Goal: Communication & Community: Answer question/provide support

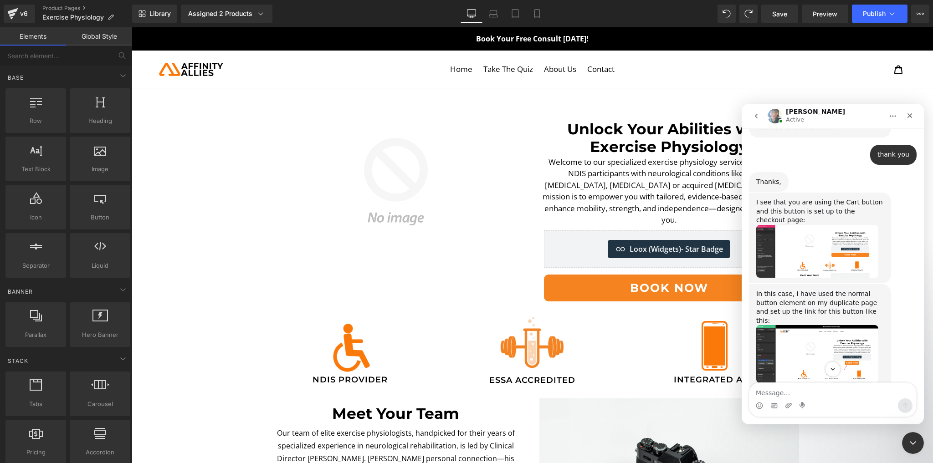
scroll to position [809, 0]
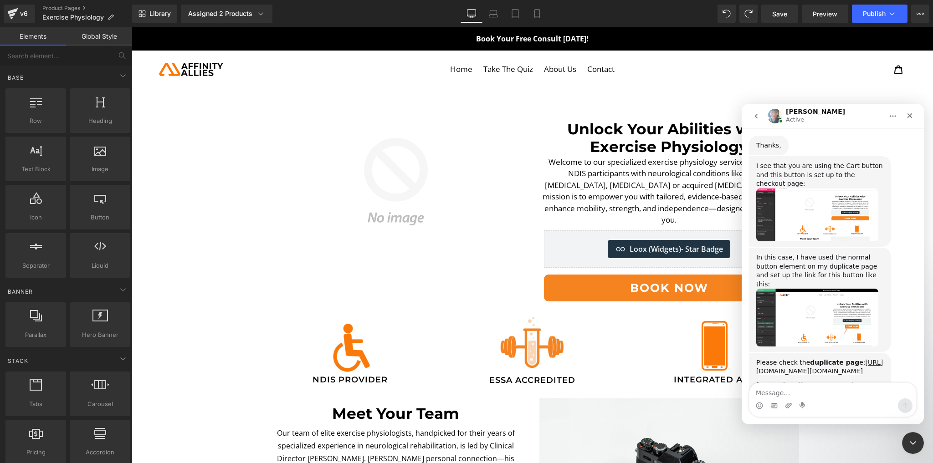
click at [794, 381] on link "[URL][DOMAIN_NAME][MEDICAL_DATA]" at bounding box center [804, 389] width 97 height 16
click at [799, 395] on textarea "Message…" at bounding box center [832, 390] width 167 height 15
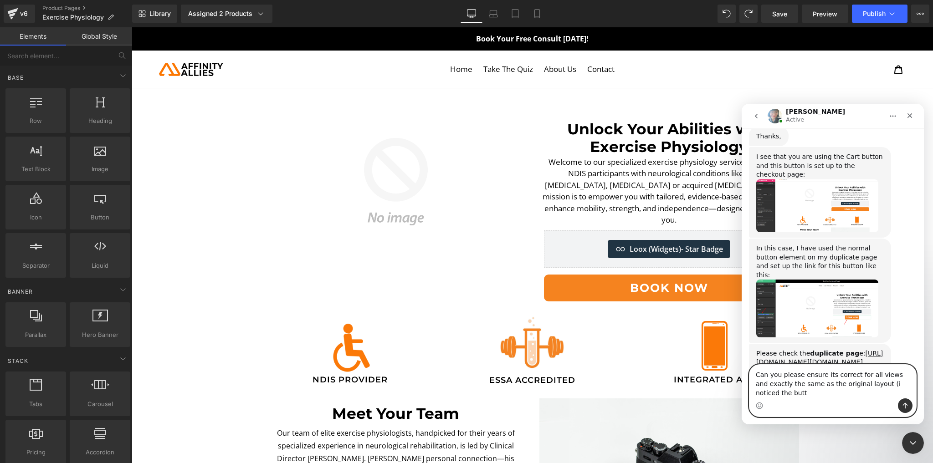
scroll to position [827, 0]
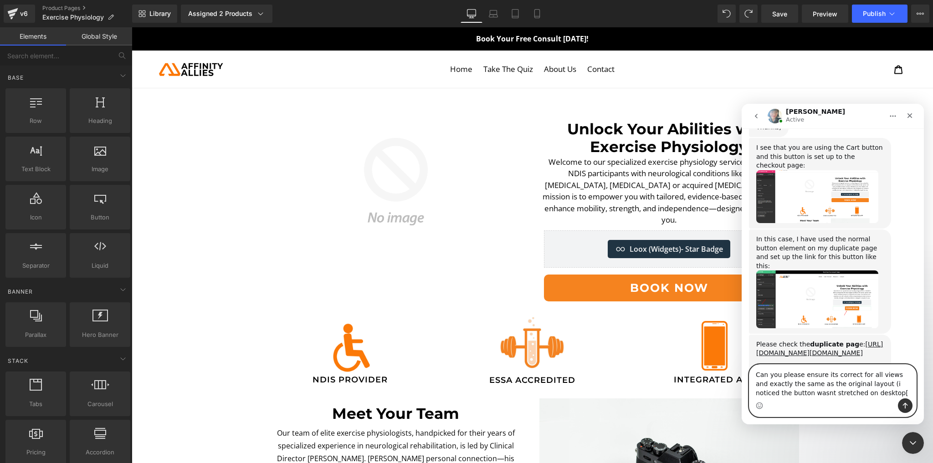
type textarea "Can you please ensure its correct for all views and exactly the same as the ori…"
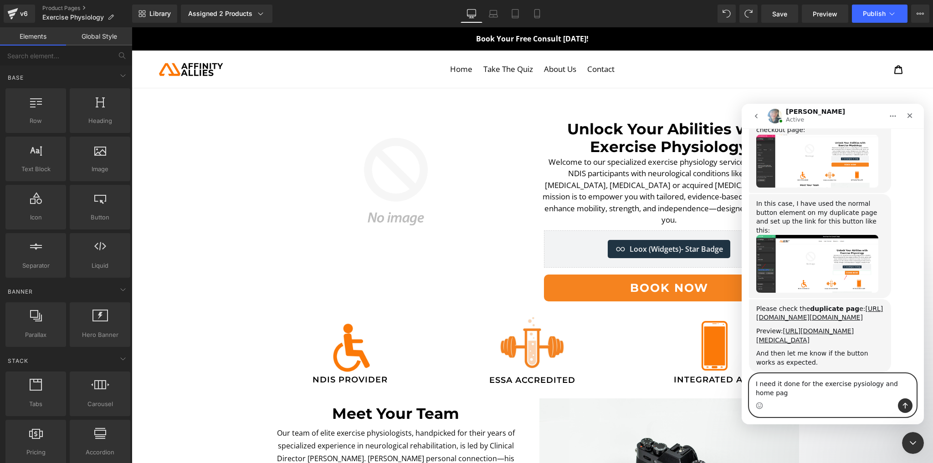
type textarea "I need it done for the exercise pysiology and home page"
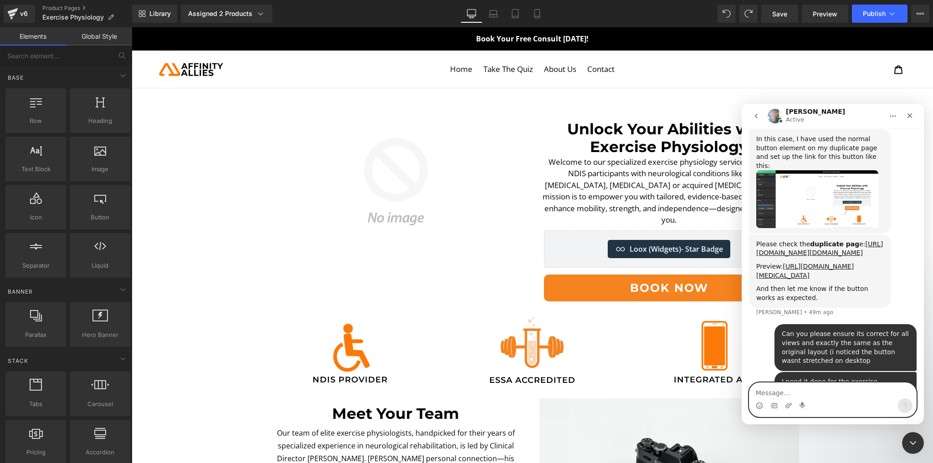
scroll to position [929, 0]
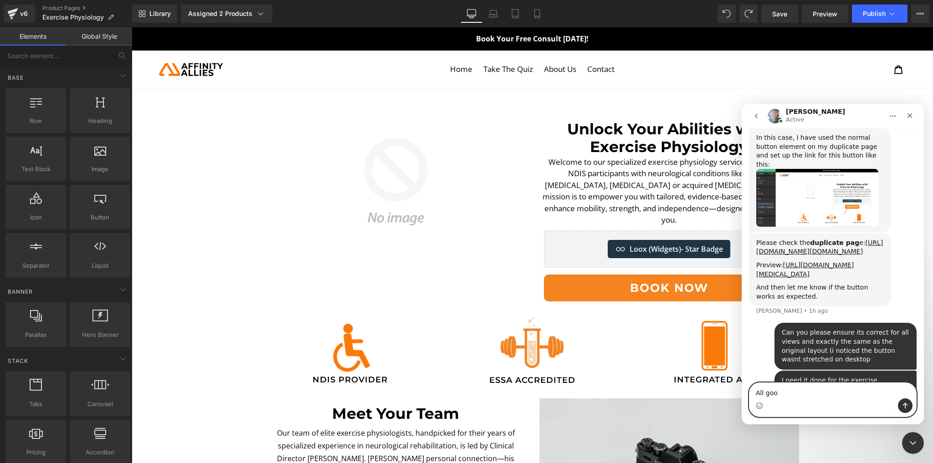
type textarea "All good"
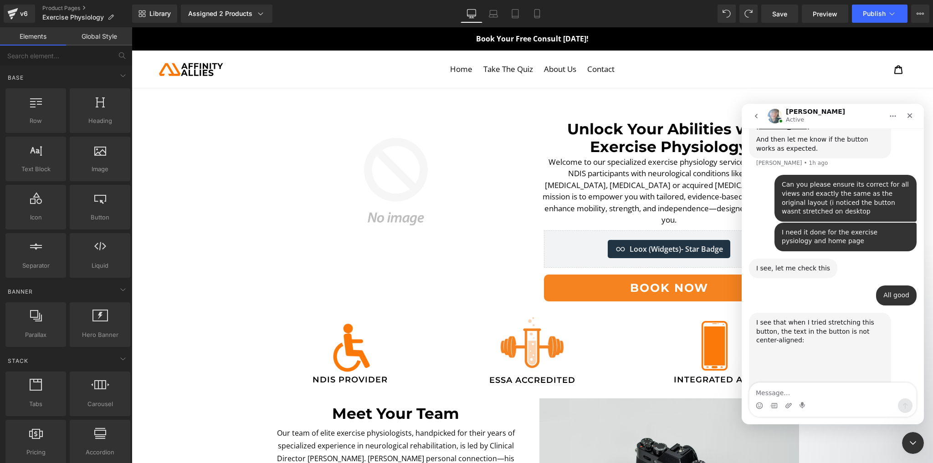
scroll to position [1077, 0]
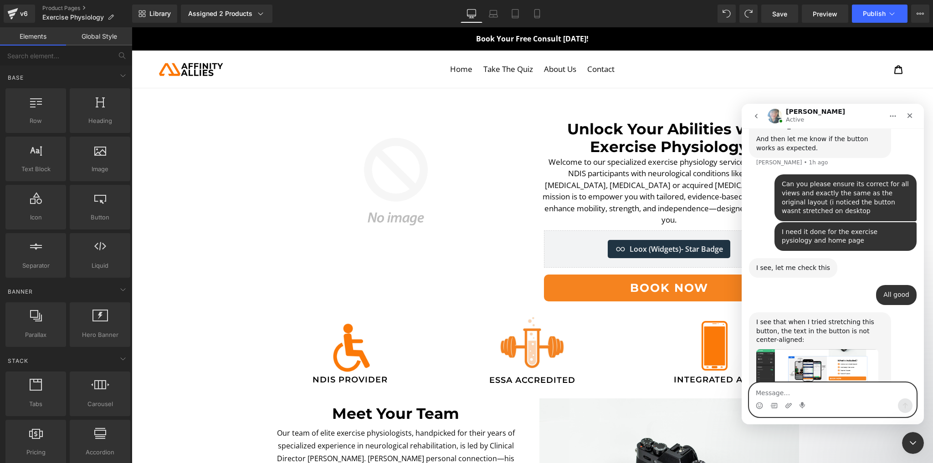
click at [831, 392] on textarea "Message…" at bounding box center [832, 390] width 167 height 15
type textarea "Can you please fix this to be centred"
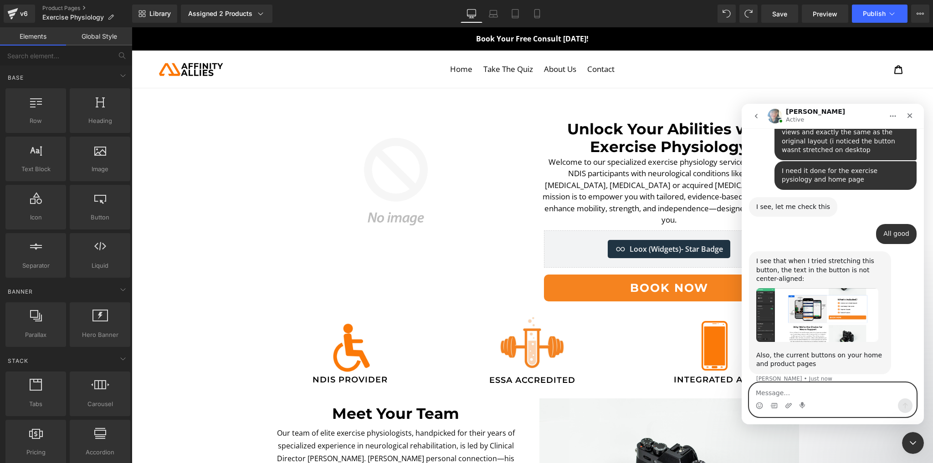
scroll to position [1139, 0]
type textarea "u"
type textarea "o"
type textarea "It needs to look exactly like the original"
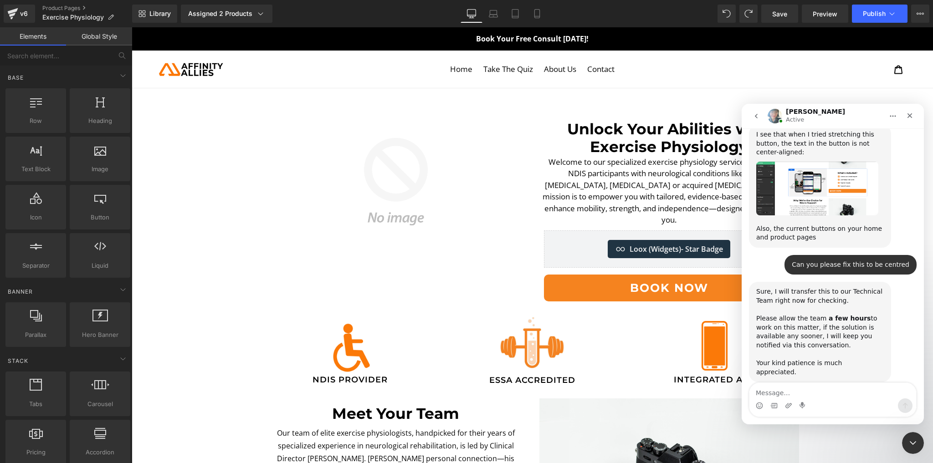
scroll to position [1257, 0]
